Goal: Navigation & Orientation: Find specific page/section

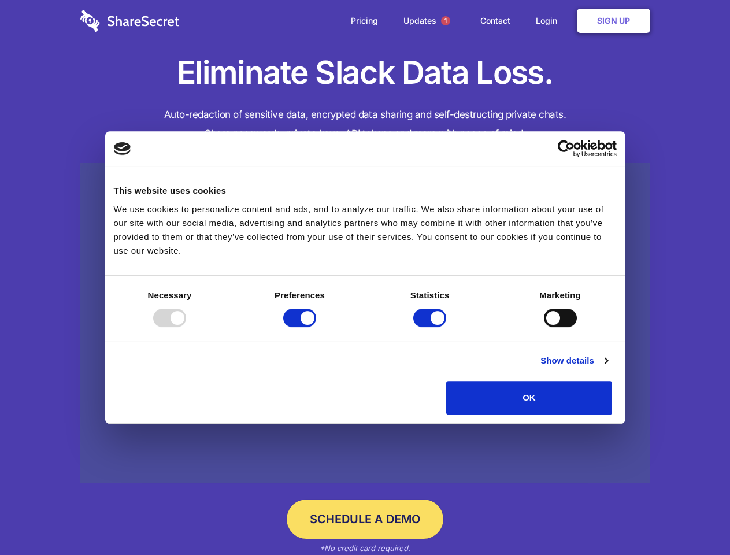
click at [186, 327] on div at bounding box center [169, 318] width 33 height 19
click at [316, 327] on input "Preferences" at bounding box center [299, 318] width 33 height 19
checkbox input "false"
click at [431, 327] on input "Statistics" at bounding box center [430, 318] width 33 height 19
checkbox input "false"
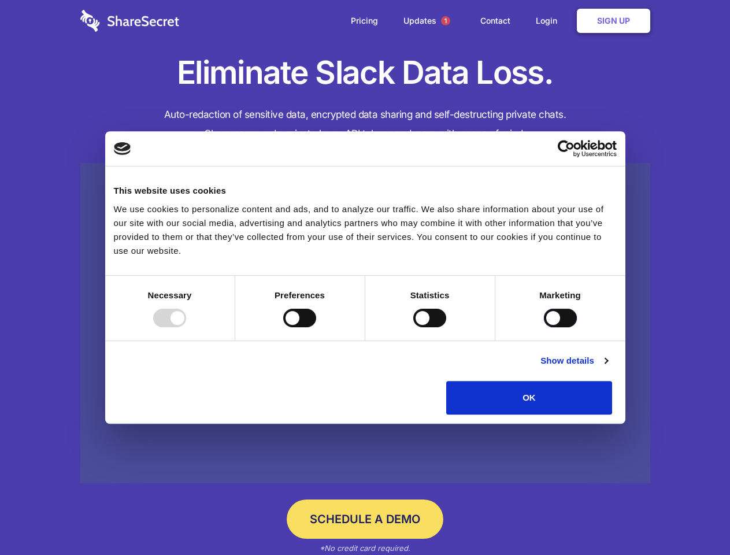
click at [544, 327] on input "Marketing" at bounding box center [560, 318] width 33 height 19
checkbox input "true"
click at [608, 368] on link "Show details" at bounding box center [574, 361] width 67 height 14
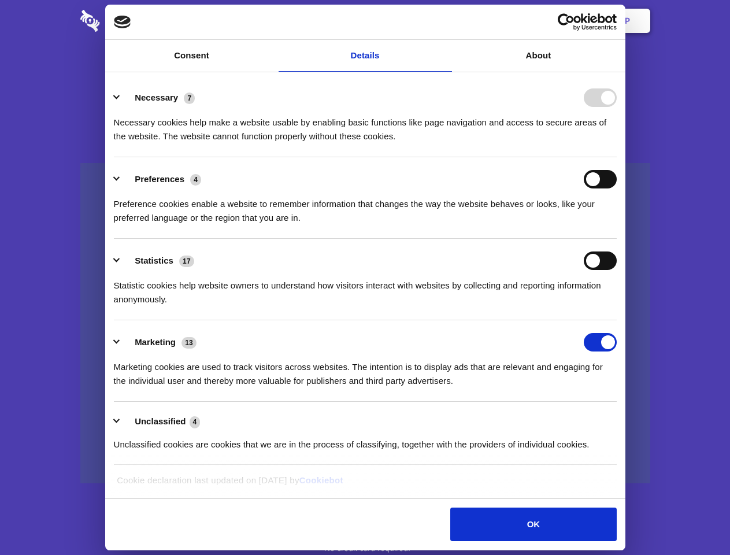
click at [622, 419] on ul "Necessary 7 Necessary cookies help make a website usable by enabling basic func…" at bounding box center [365, 271] width 514 height 390
click at [445, 21] on span "1" at bounding box center [445, 20] width 9 height 9
